Goal: Information Seeking & Learning: Learn about a topic

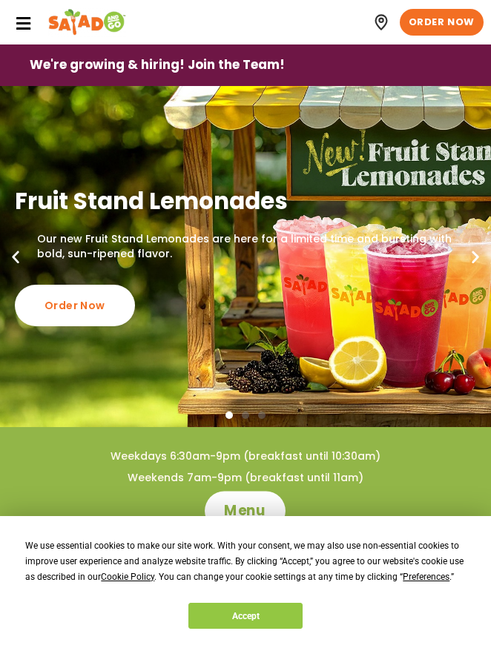
click at [256, 505] on span "Menu" at bounding box center [246, 510] width 42 height 19
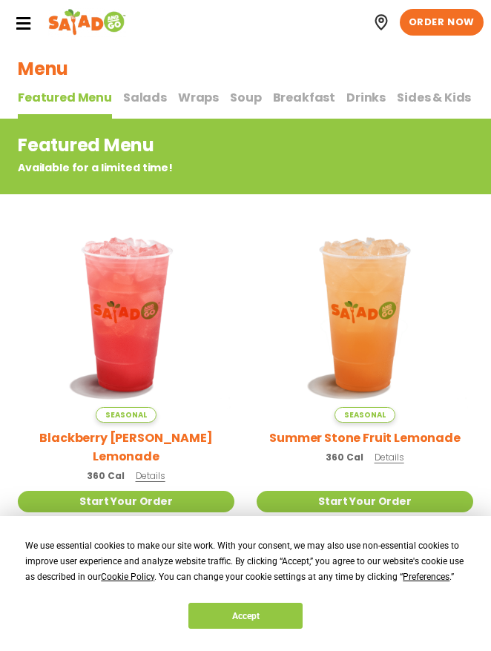
click at [140, 103] on span "Salads" at bounding box center [145, 97] width 44 height 17
